Goal: Information Seeking & Learning: Learn about a topic

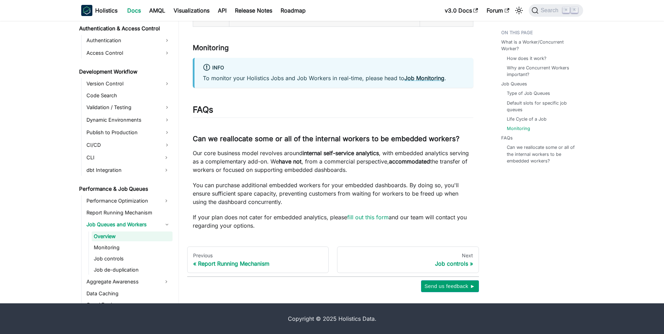
scroll to position [423, 0]
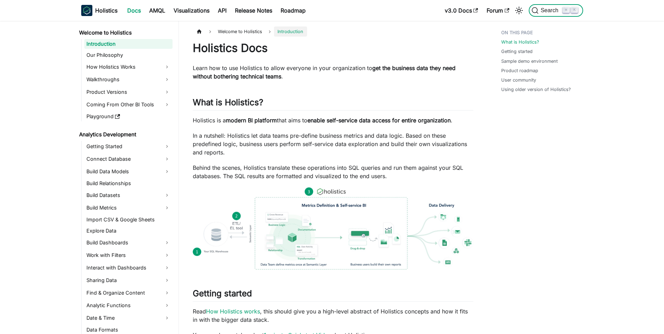
click at [559, 9] on span "Search" at bounding box center [550, 10] width 24 height 6
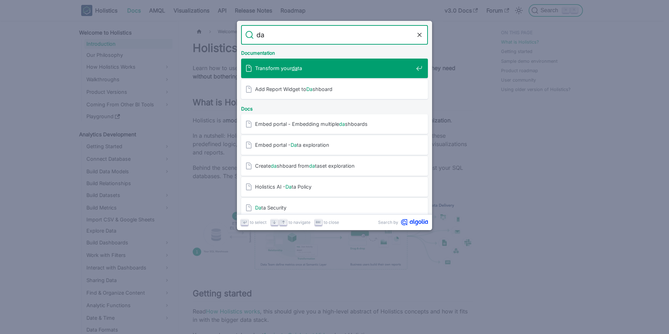
type input "d"
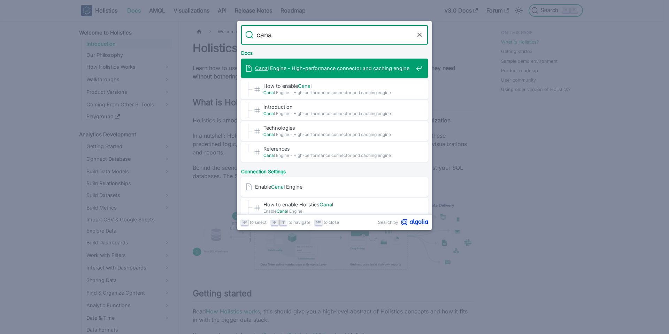
type input "canal"
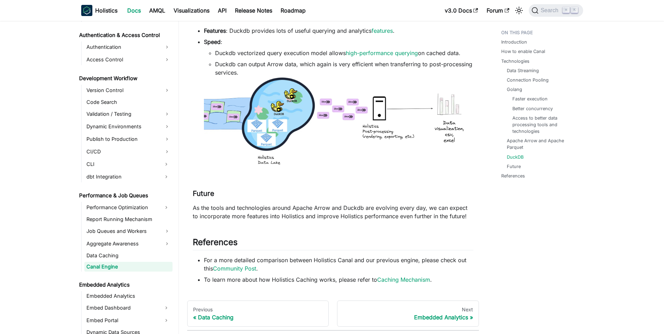
scroll to position [1506, 0]
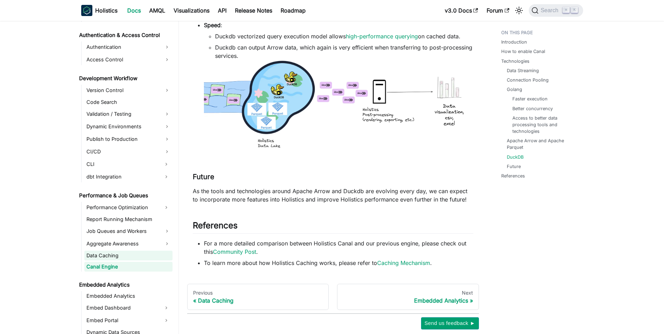
click at [106, 255] on link "Data Caching" at bounding box center [128, 255] width 88 height 10
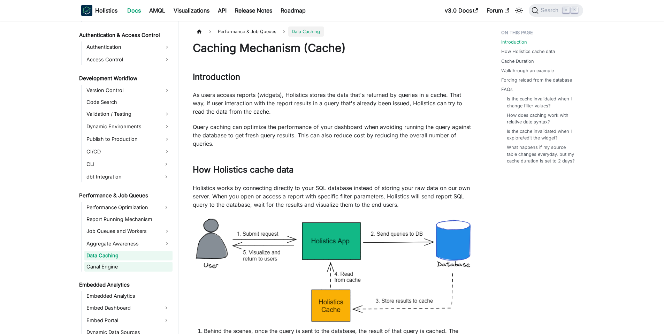
click at [111, 266] on link "Canal Engine" at bounding box center [128, 267] width 88 height 10
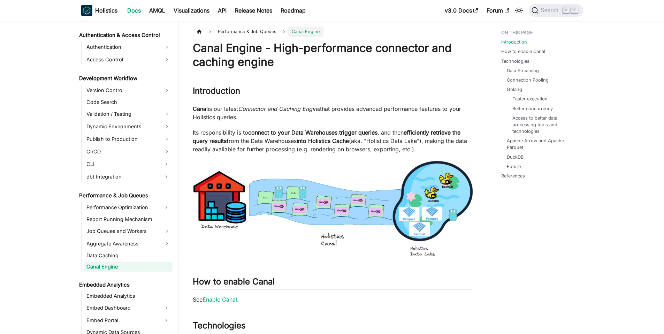
scroll to position [14, 0]
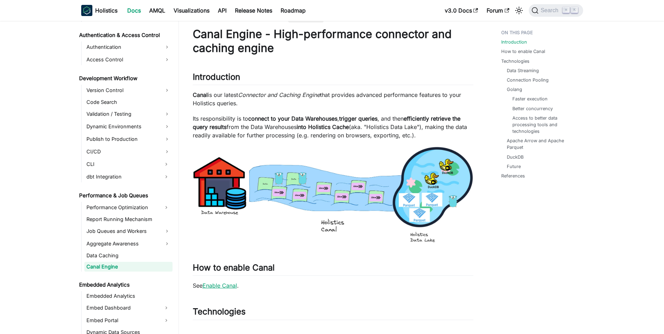
click at [221, 282] on link "Enable Canal" at bounding box center [219, 285] width 34 height 7
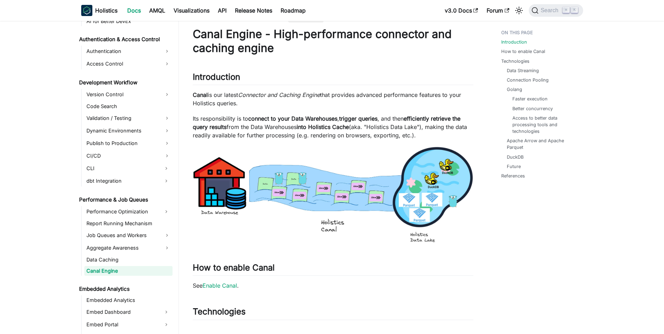
scroll to position [530, 0]
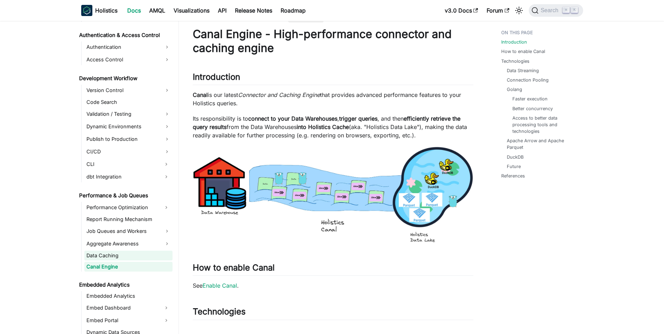
click at [117, 256] on link "Data Caching" at bounding box center [128, 255] width 88 height 10
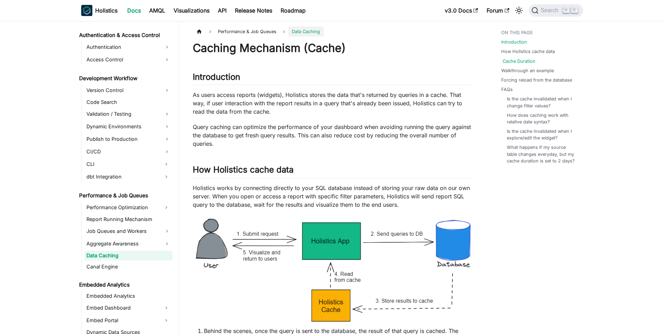
click at [528, 61] on link "Cache Duration" at bounding box center [518, 61] width 33 height 7
click at [134, 233] on link "Job Queues and Workers" at bounding box center [128, 230] width 88 height 11
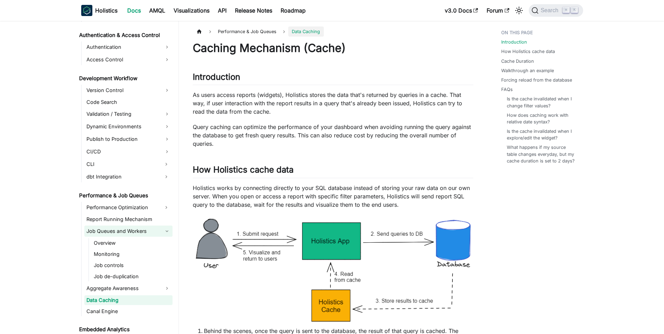
click at [125, 231] on link "Job Queues and Workers" at bounding box center [128, 230] width 88 height 11
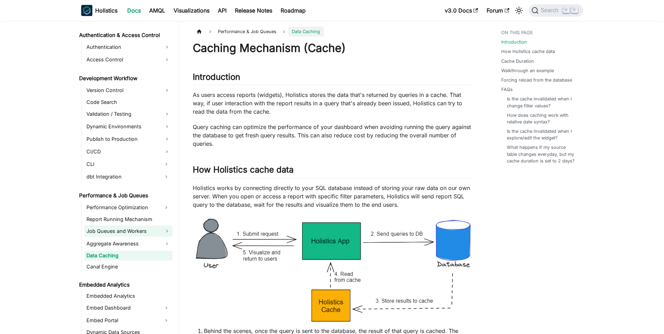
click at [125, 231] on link "Job Queues and Workers" at bounding box center [128, 230] width 88 height 11
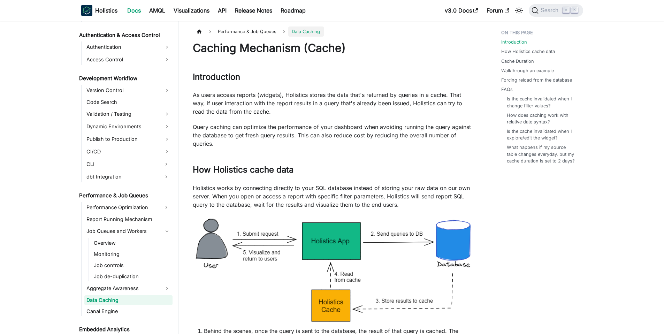
click at [109, 248] on ul "Overview Monitoring Job controls Job de-duplication" at bounding box center [130, 259] width 84 height 43
click at [110, 245] on link "Overview" at bounding box center [132, 243] width 81 height 10
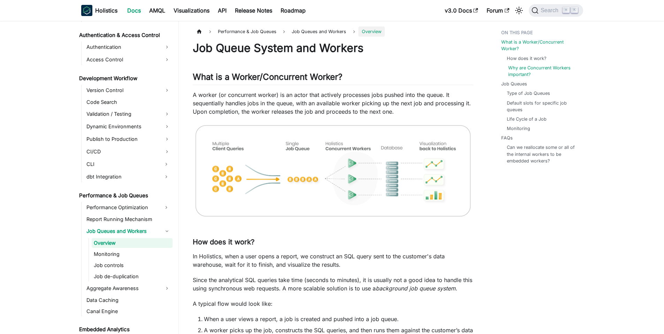
click at [543, 70] on link "Why are Concurrent Workers important?" at bounding box center [542, 70] width 69 height 13
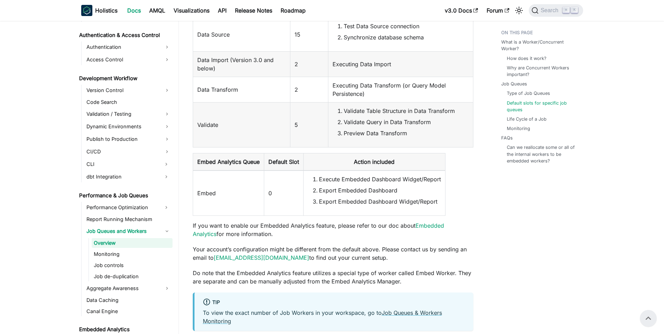
scroll to position [1160, 0]
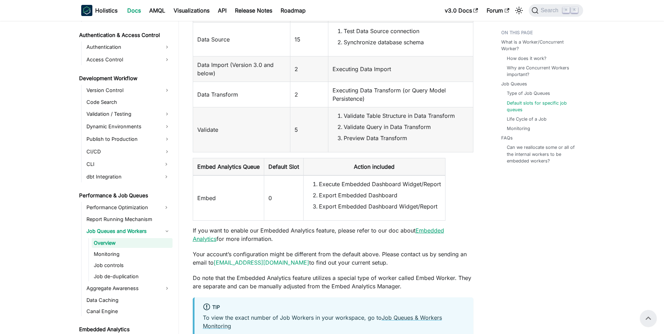
click at [444, 231] on link "Embedded Analytics" at bounding box center [318, 234] width 251 height 15
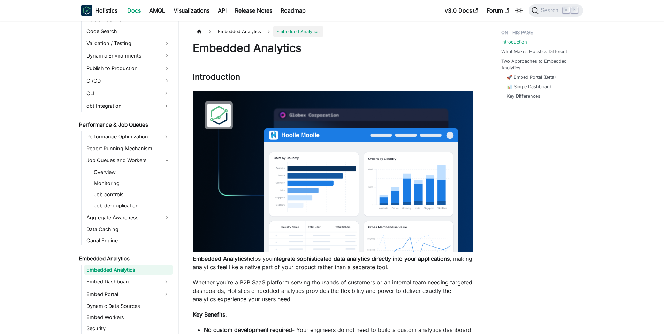
scroll to position [604, 0]
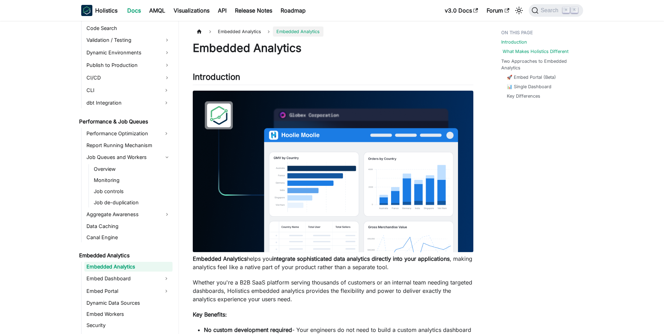
click at [544, 52] on link "What Makes Holistics Different" at bounding box center [535, 51] width 66 height 7
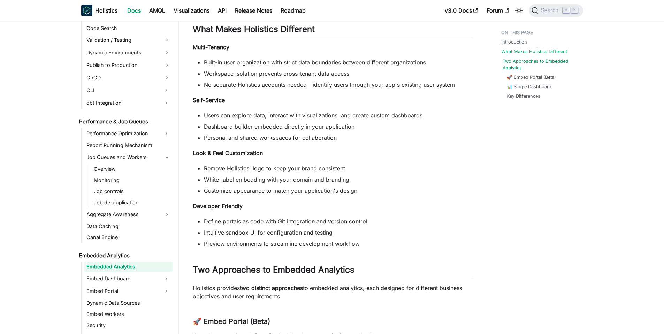
click at [540, 61] on link "Two Approaches to Embedded Analytics" at bounding box center [541, 64] width 78 height 13
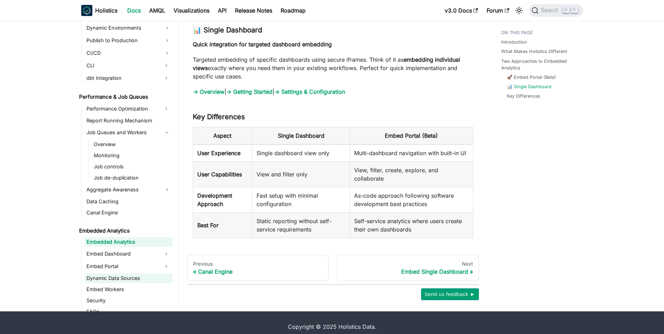
scroll to position [661, 0]
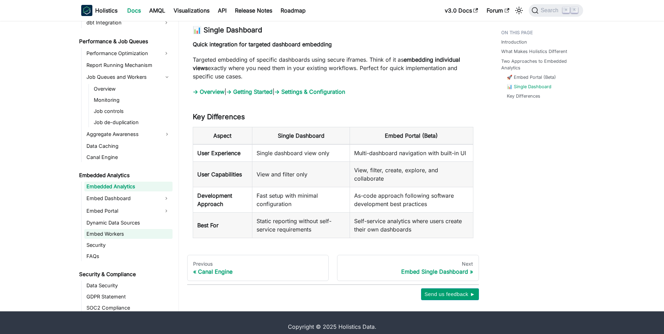
click at [122, 229] on link "Embed Workers" at bounding box center [128, 234] width 88 height 10
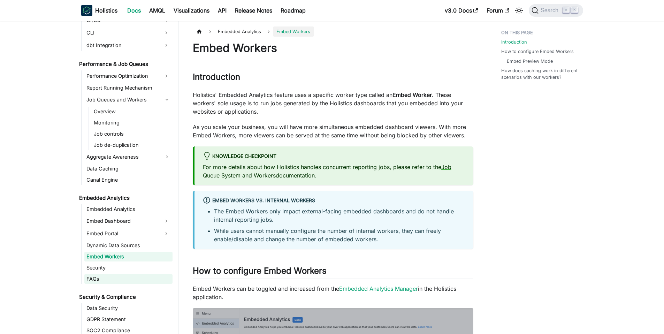
click at [111, 276] on link "FAQs" at bounding box center [128, 279] width 88 height 10
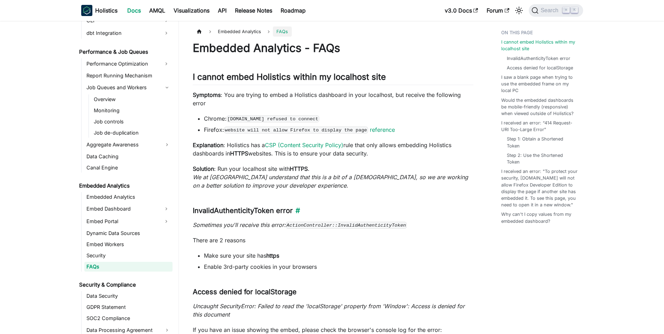
scroll to position [673, 0]
